Goal: Understand site structure: Grasp the organization and layout of the website

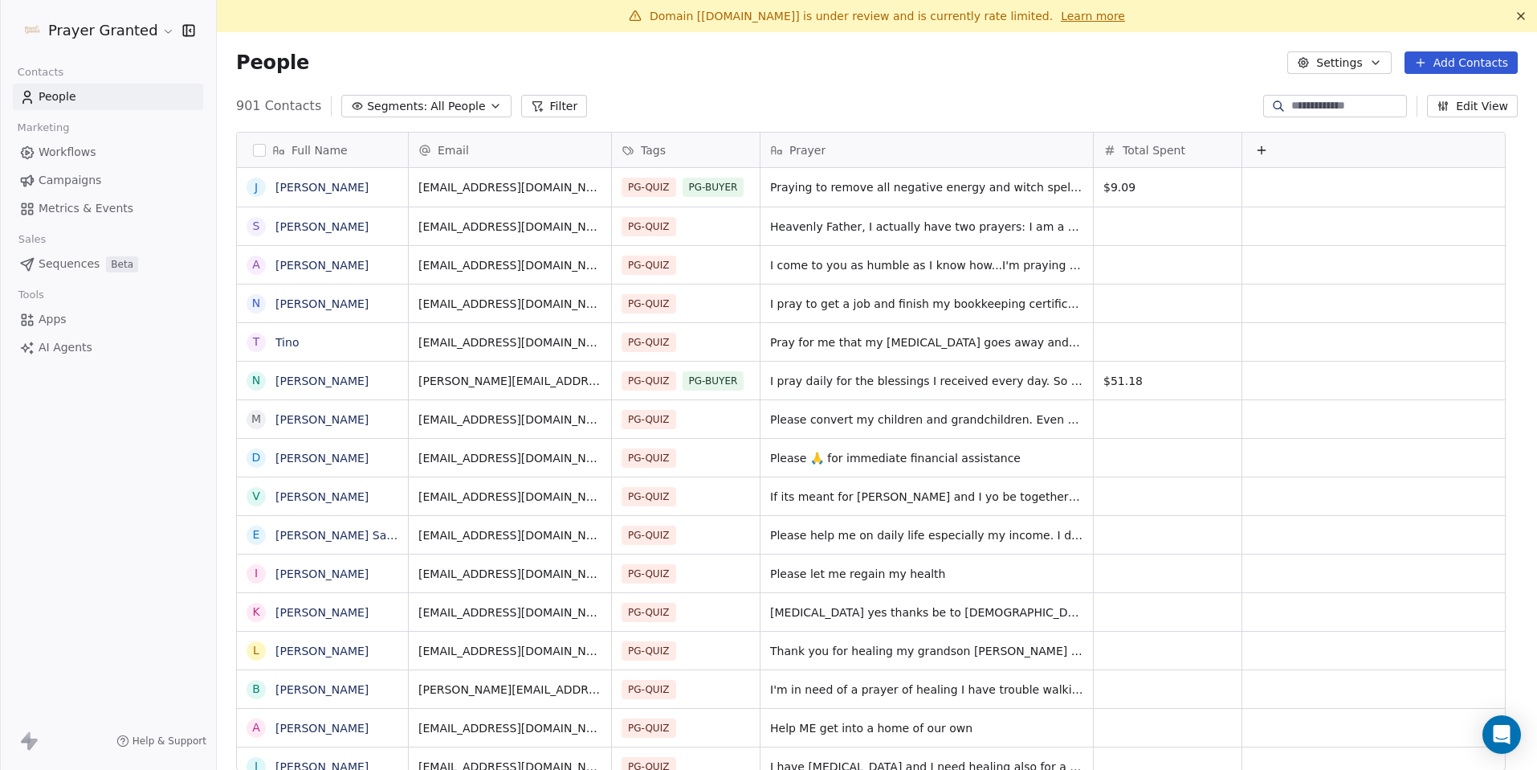
scroll to position [665, 1296]
click at [1096, 16] on link "Learn more" at bounding box center [1093, 16] width 64 height 16
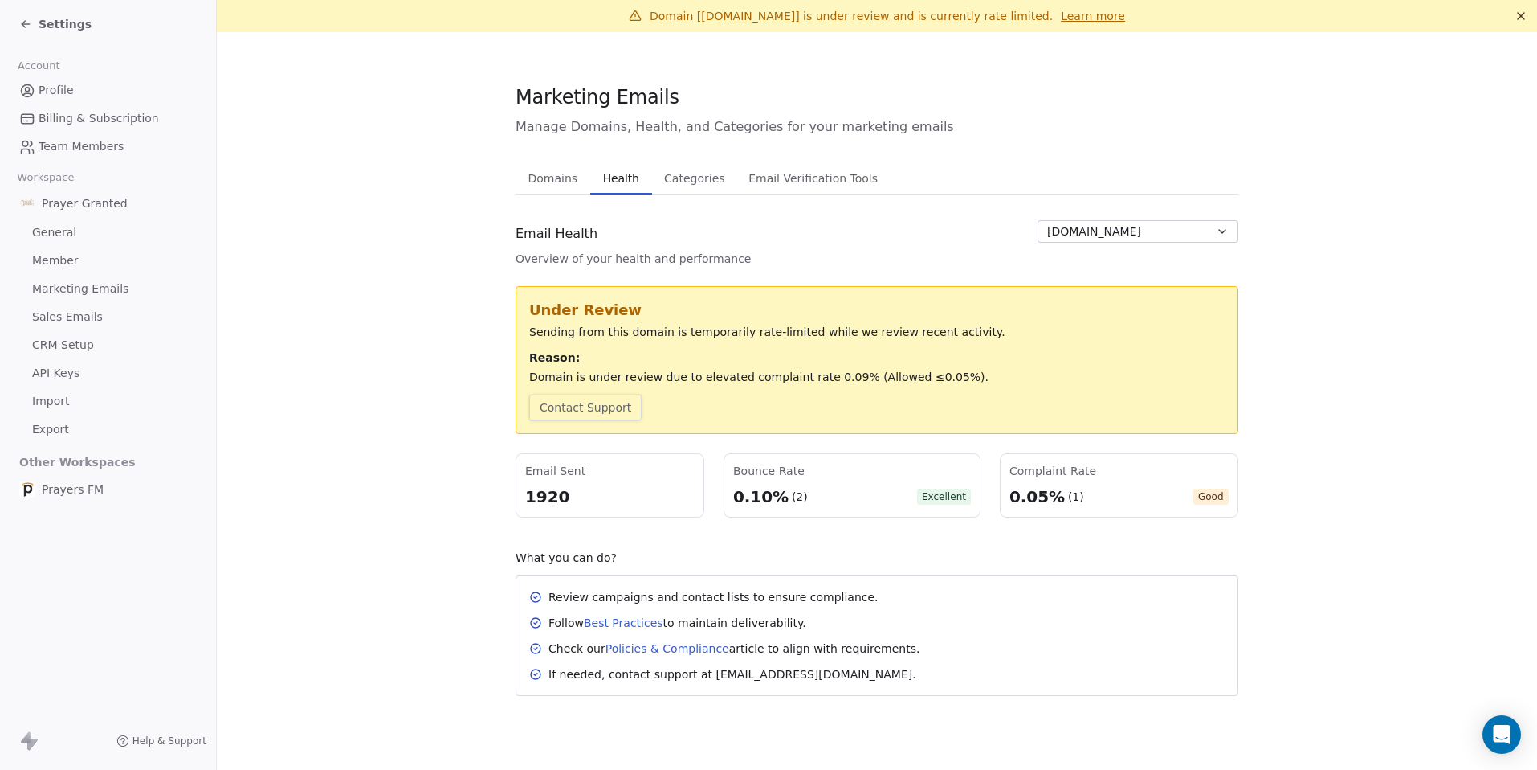
click at [623, 414] on button "Contact Support" at bounding box center [585, 407] width 112 height 26
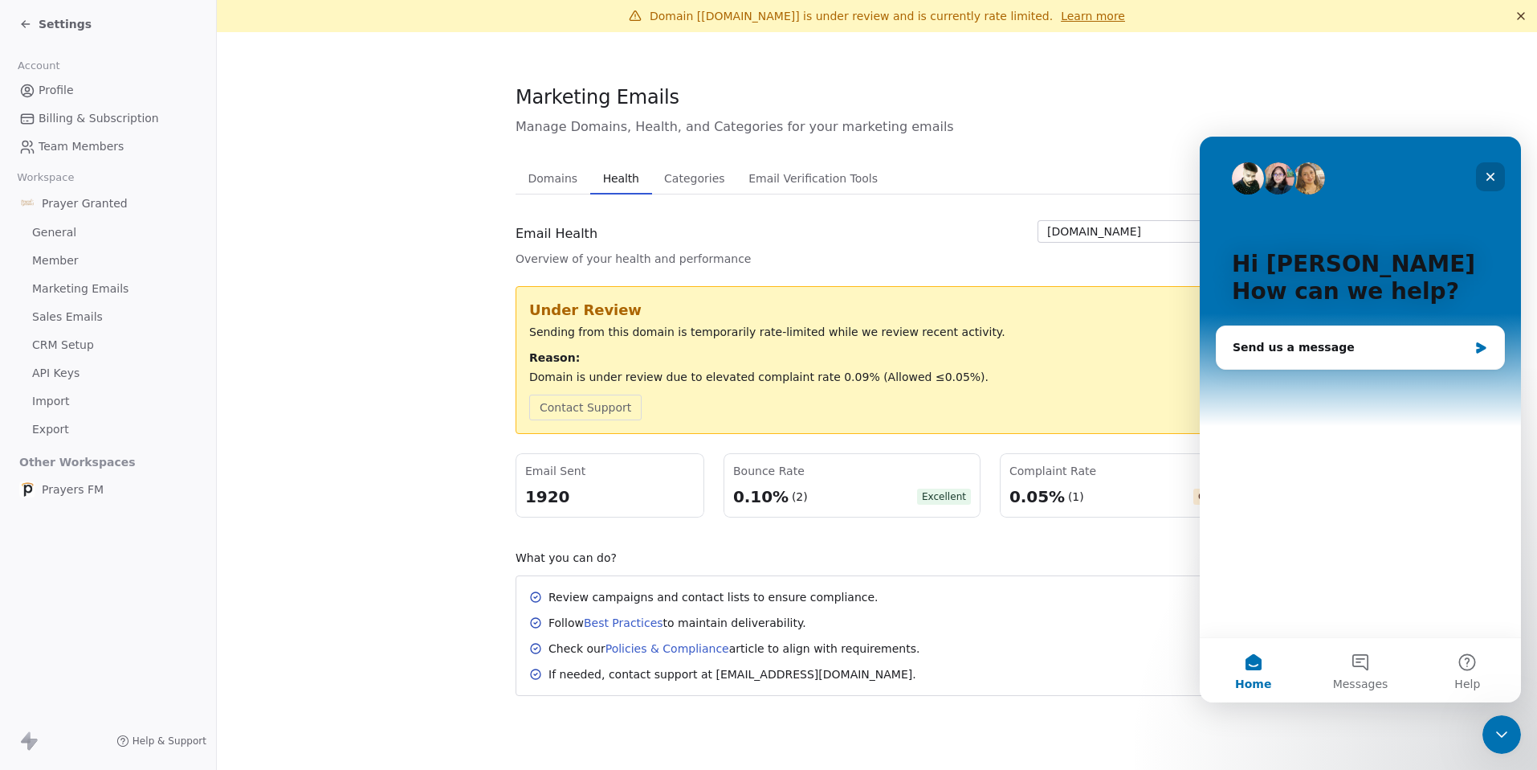
click at [1497, 182] on div "Close" at bounding box center [1490, 176] width 29 height 29
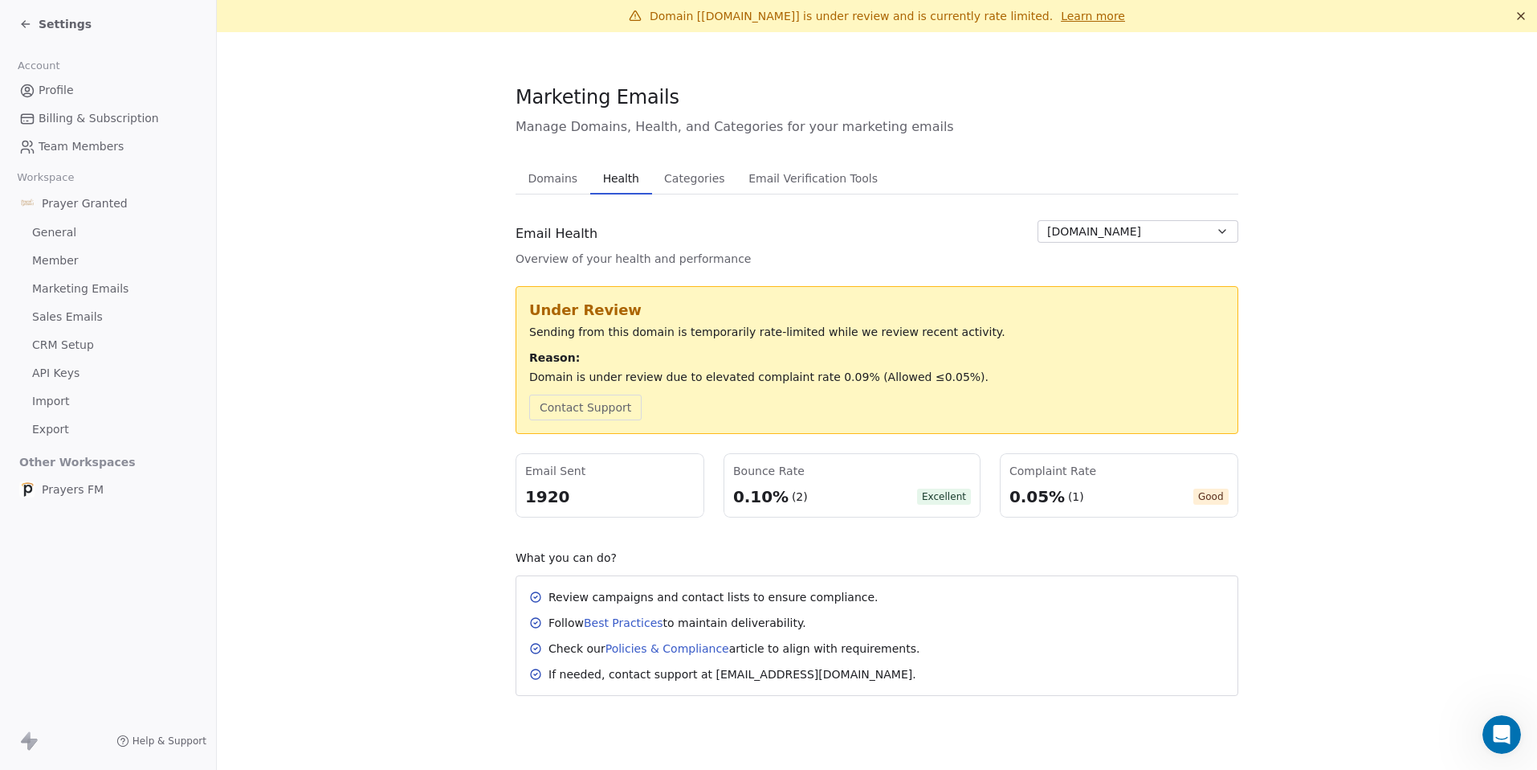
click at [1061, 500] on div "0.05% (1)" at bounding box center [1047, 496] width 75 height 22
click at [51, 31] on span "Settings" at bounding box center [65, 24] width 53 height 16
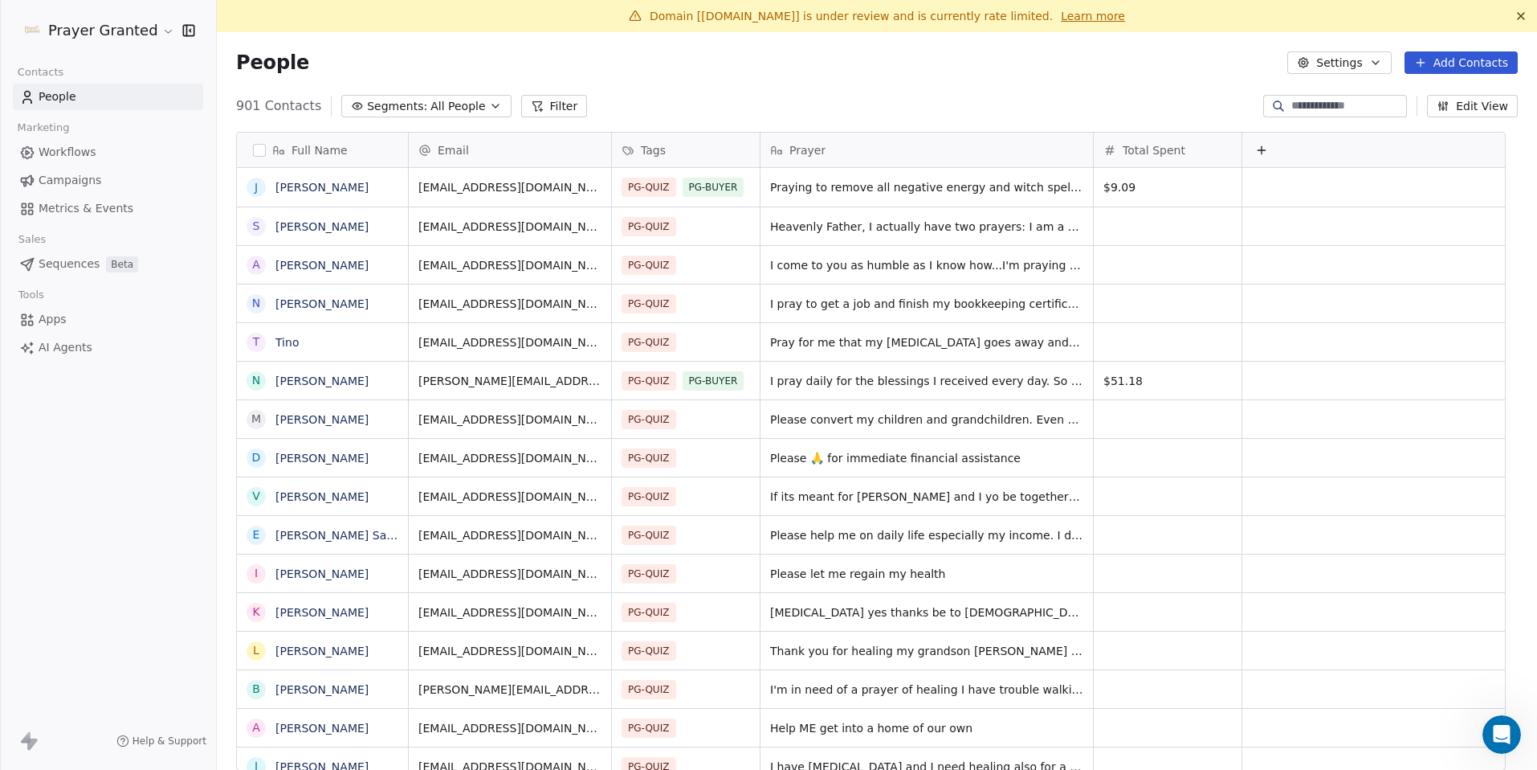
scroll to position [665, 1296]
click at [55, 148] on span "Workflows" at bounding box center [68, 152] width 58 height 17
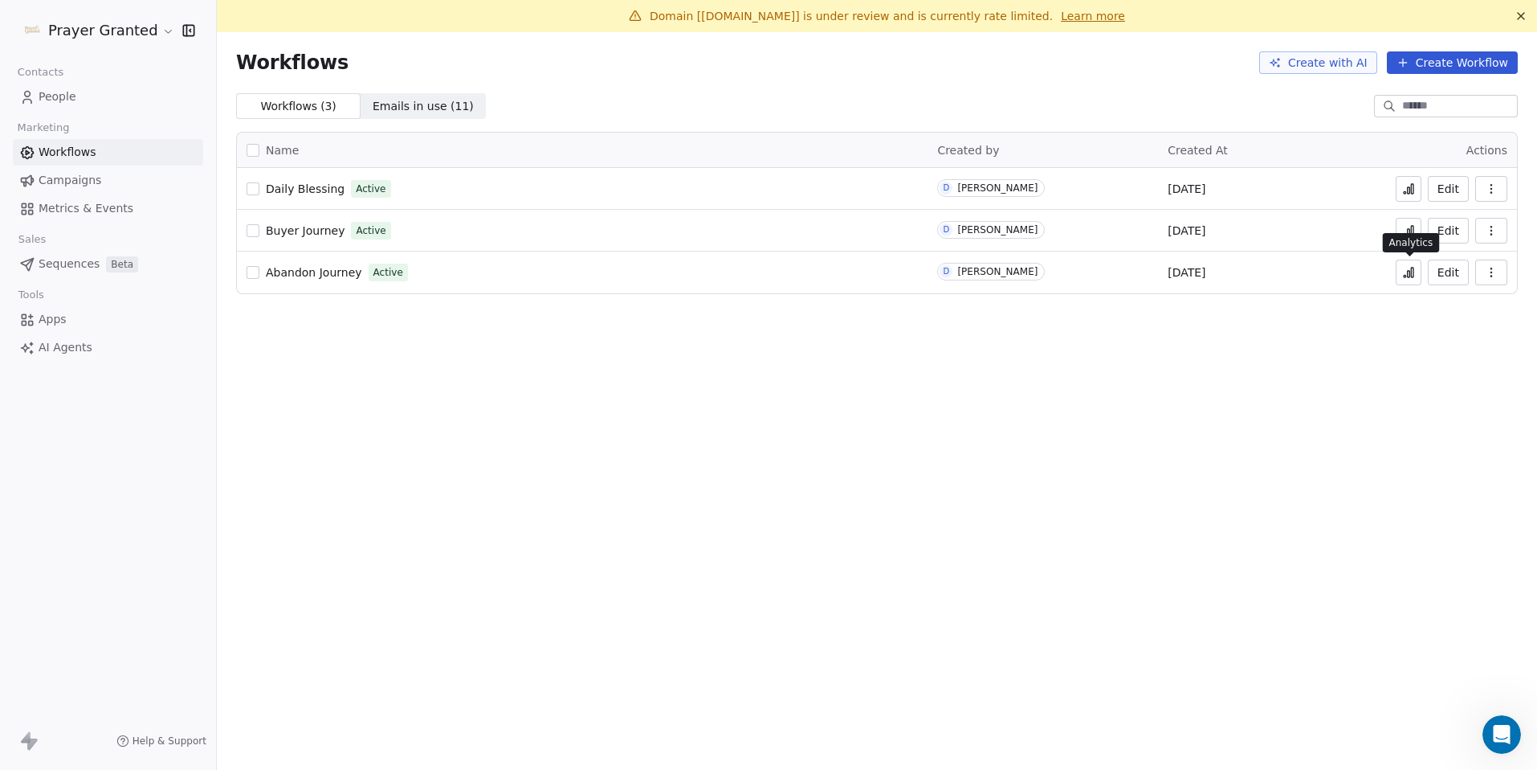
click at [1407, 280] on button at bounding box center [1409, 272] width 26 height 26
